Goal: Information Seeking & Learning: Learn about a topic

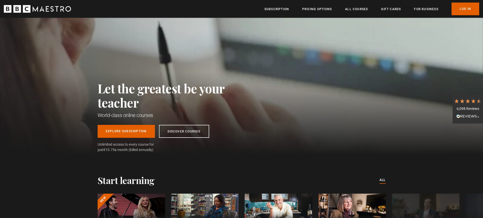
scroll to position [0, 532]
click at [361, 8] on link "All Courses" at bounding box center [356, 9] width 23 height 5
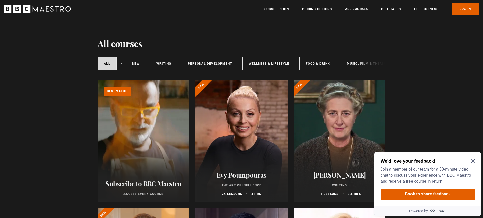
click at [473, 162] on icon "Close Maze Prompt" at bounding box center [473, 161] width 4 height 4
